Goal: Obtain resource: Download file/media

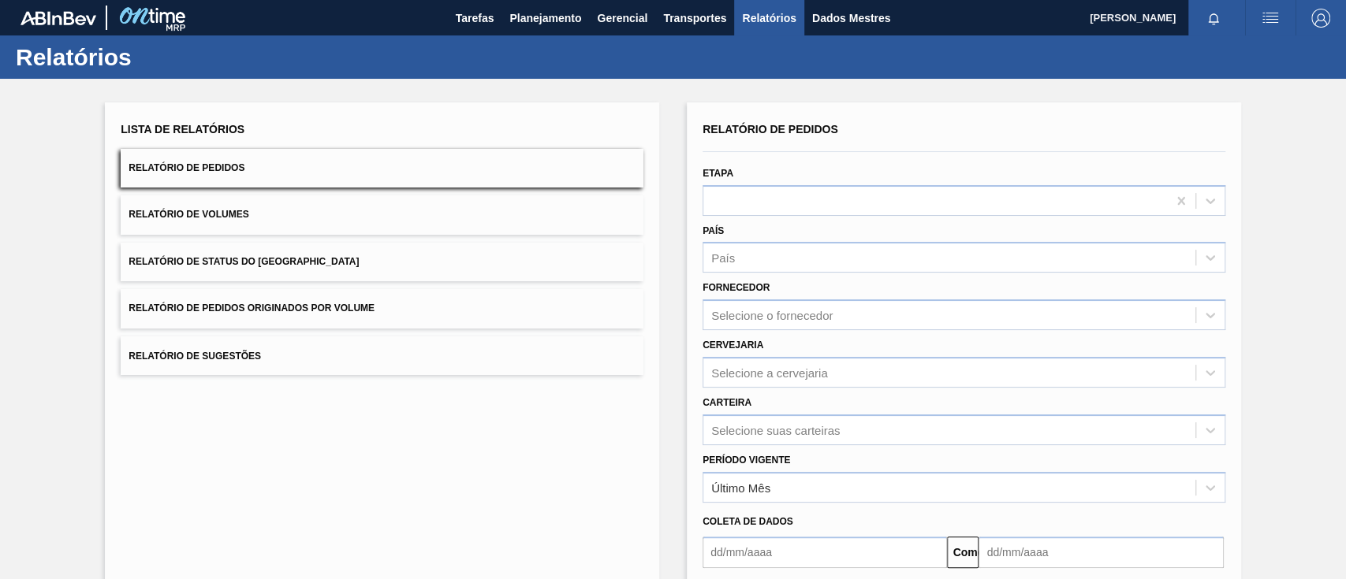
click at [473, 300] on button "Relatório de Pedidos Originados por Volume" at bounding box center [382, 308] width 523 height 39
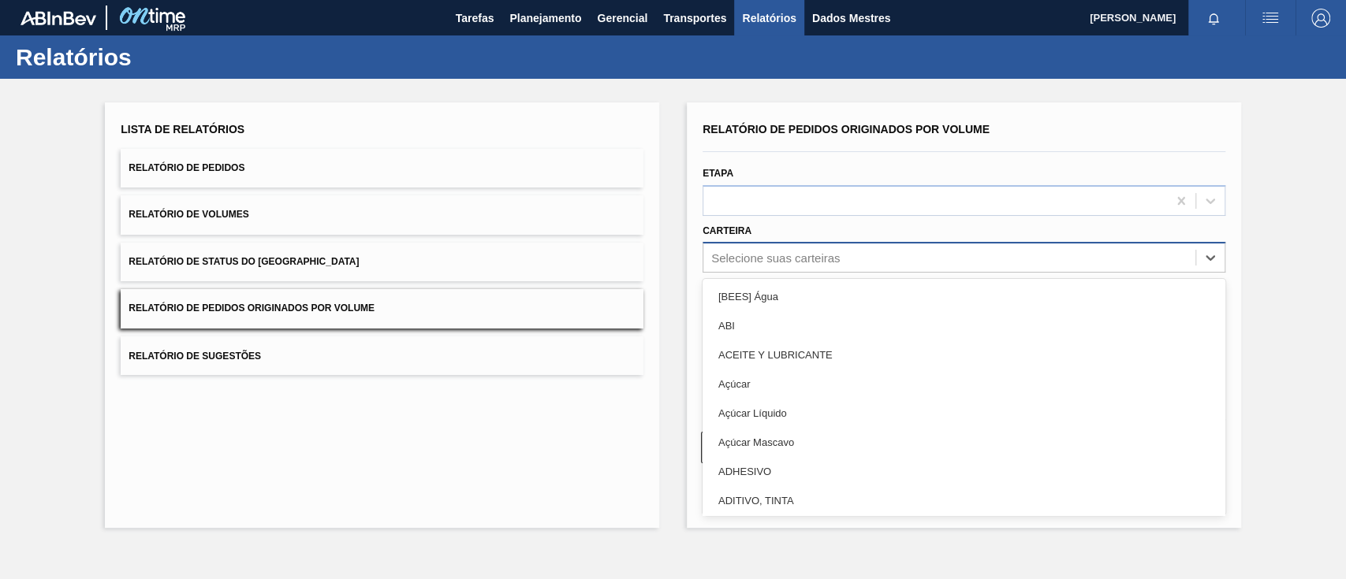
click at [834, 255] on font "Selecione suas carteiras" at bounding box center [775, 257] width 128 height 13
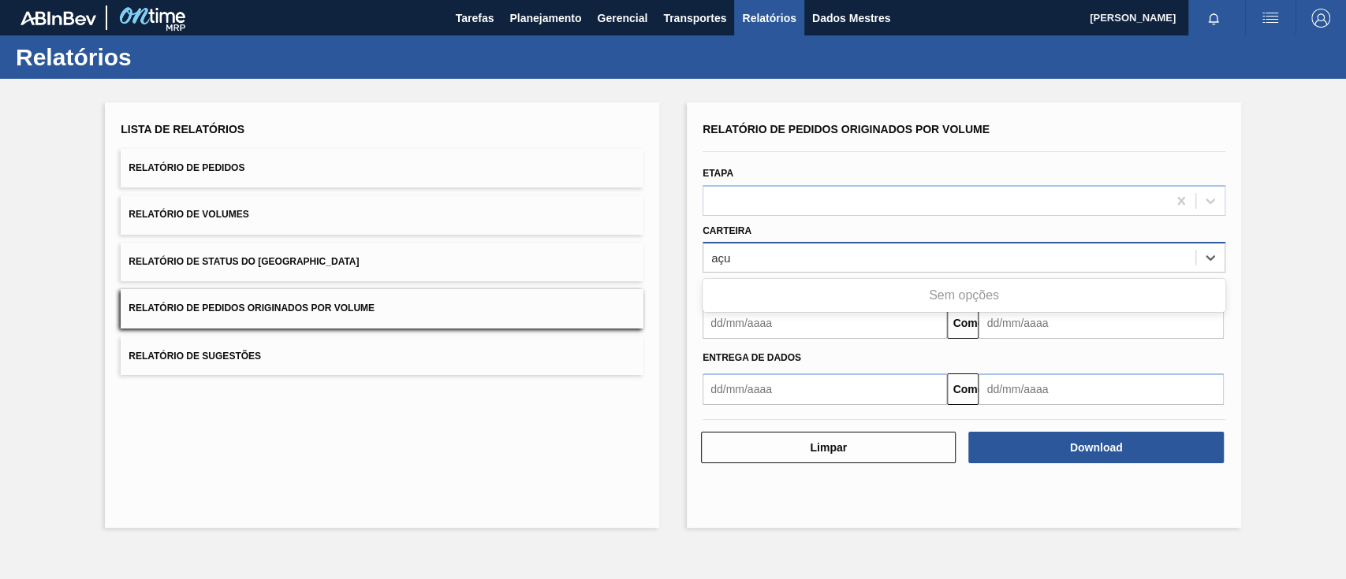
type input "aç"
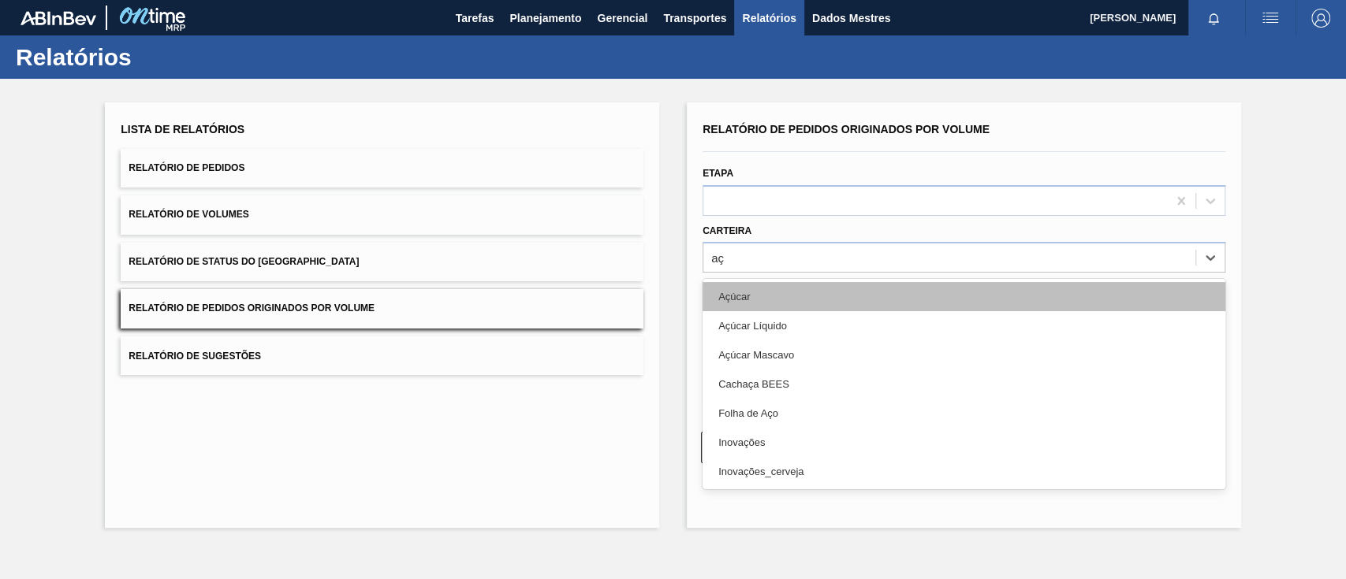
click at [781, 287] on div "Açúcar" at bounding box center [963, 296] width 523 height 29
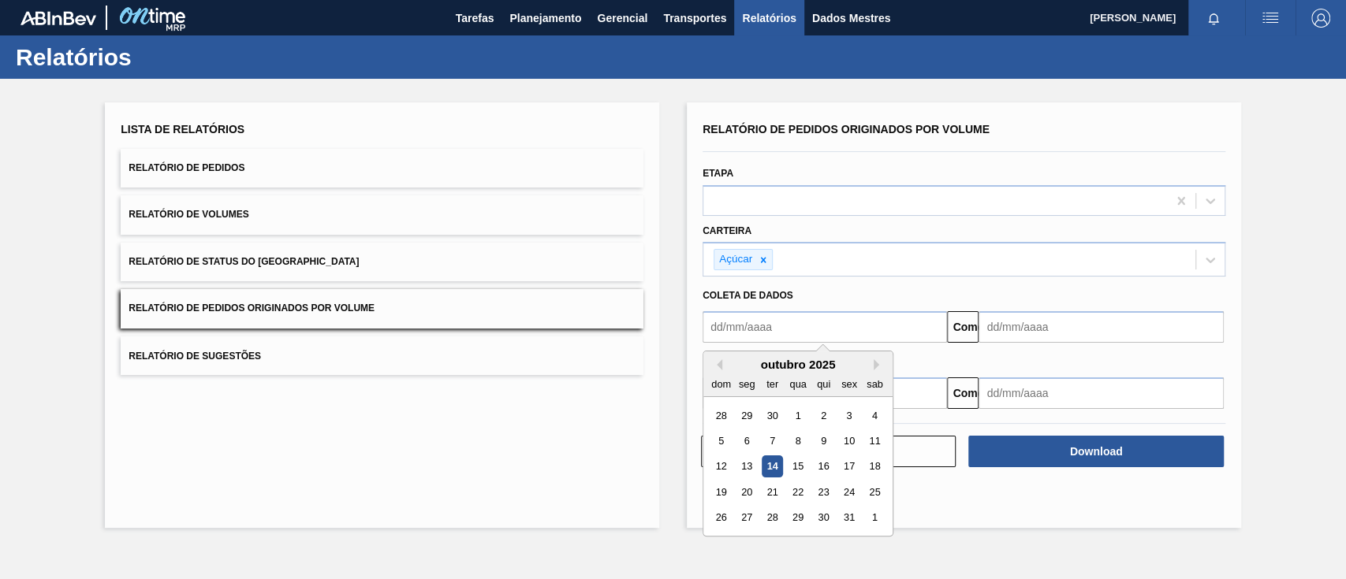
click at [780, 325] on input "text" at bounding box center [824, 327] width 244 height 32
click at [800, 413] on font "1" at bounding box center [798, 416] width 6 height 12
type input "[DATE]"
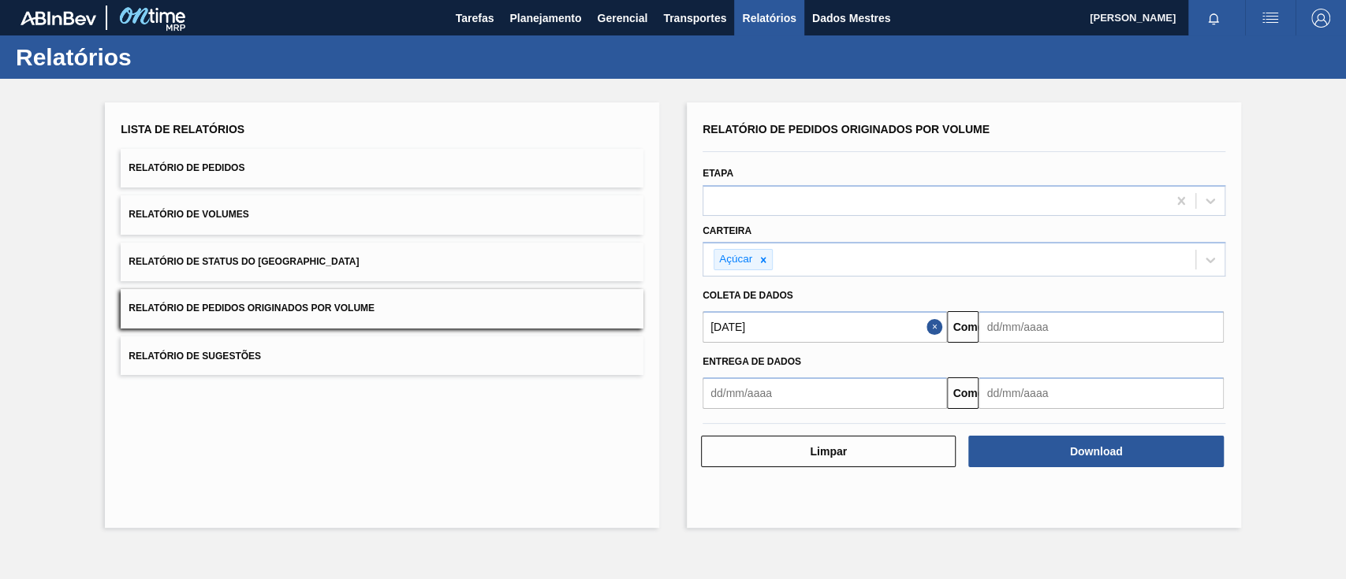
click at [1008, 329] on input "text" at bounding box center [1100, 327] width 244 height 32
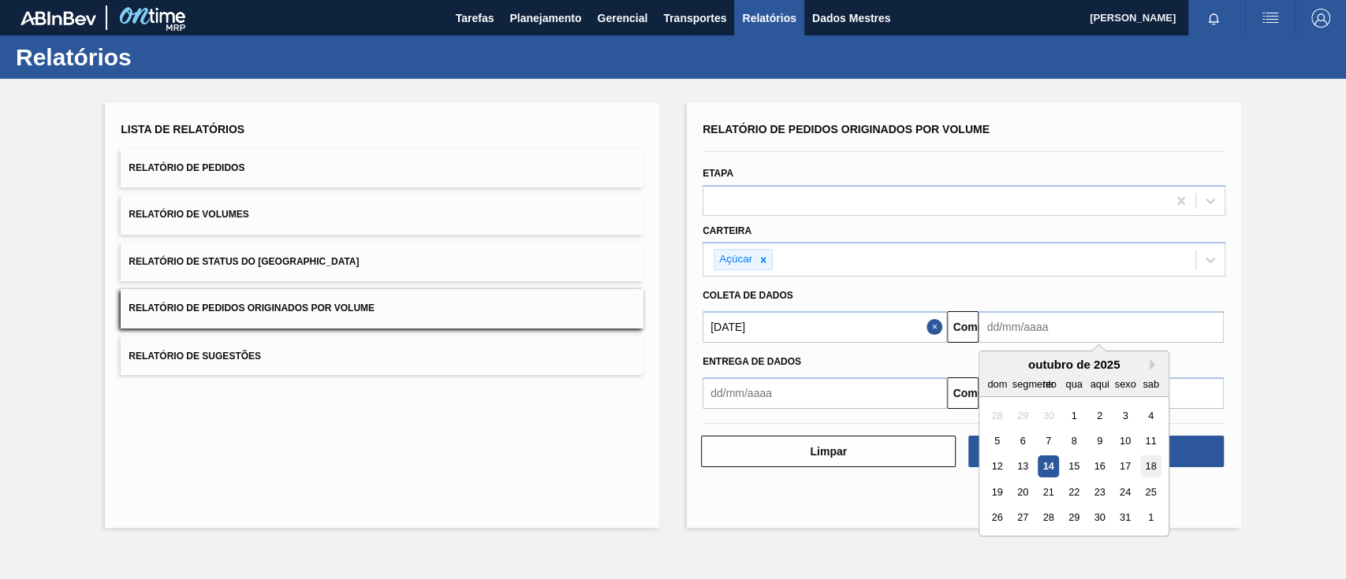
click at [1149, 468] on font "18" at bounding box center [1150, 467] width 11 height 12
type input "[DATE]"
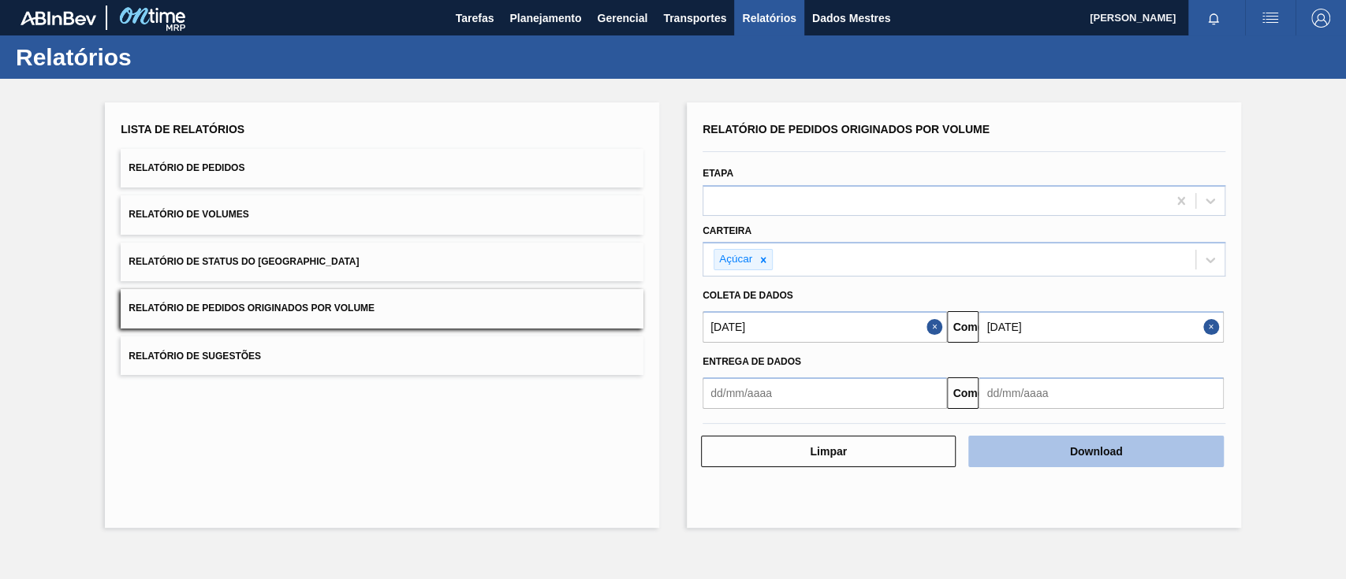
click at [1132, 456] on button "Download" at bounding box center [1095, 452] width 255 height 32
